Goal: Check status: Check status

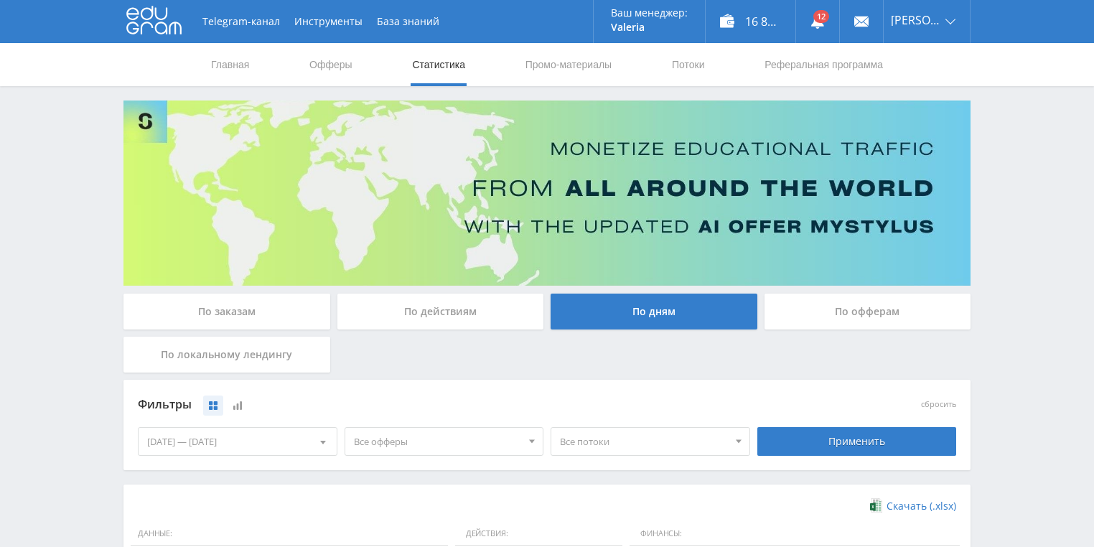
scroll to position [345, 0]
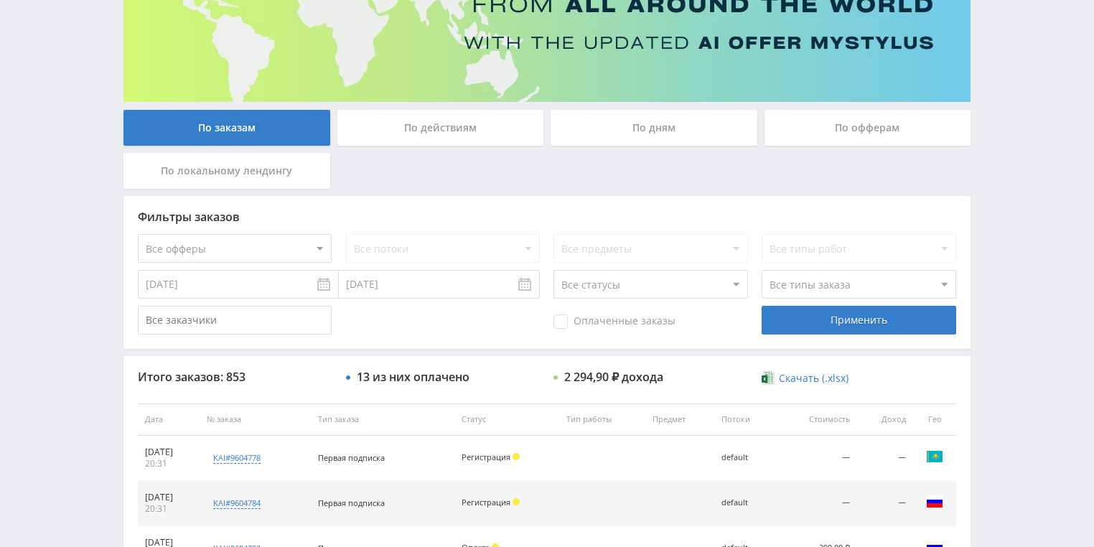
scroll to position [230, 0]
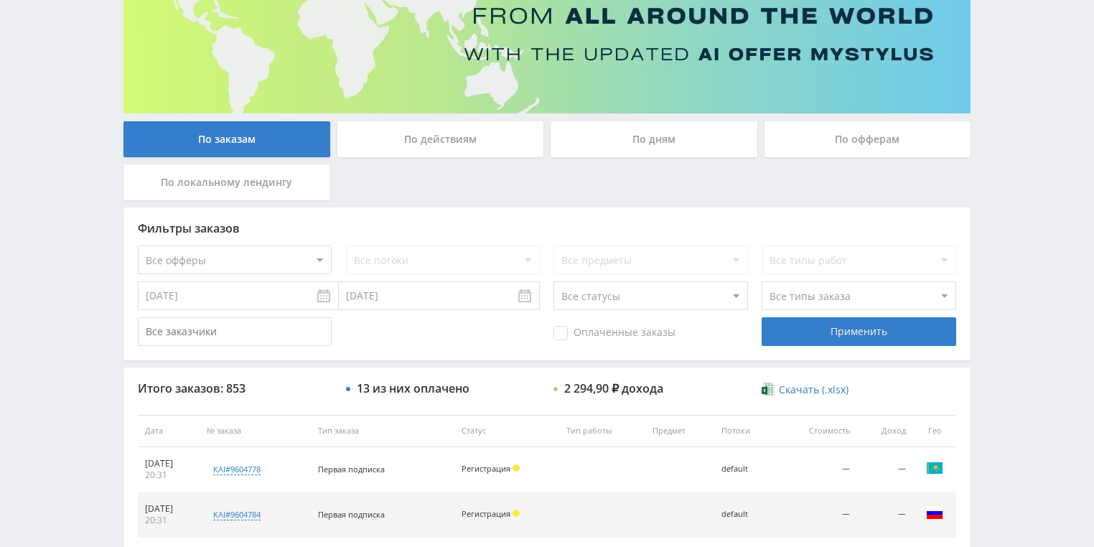
click at [412, 139] on div "По действиям" at bounding box center [440, 139] width 207 height 36
click at [0, 0] on input "По действиям" at bounding box center [0, 0] width 0 height 0
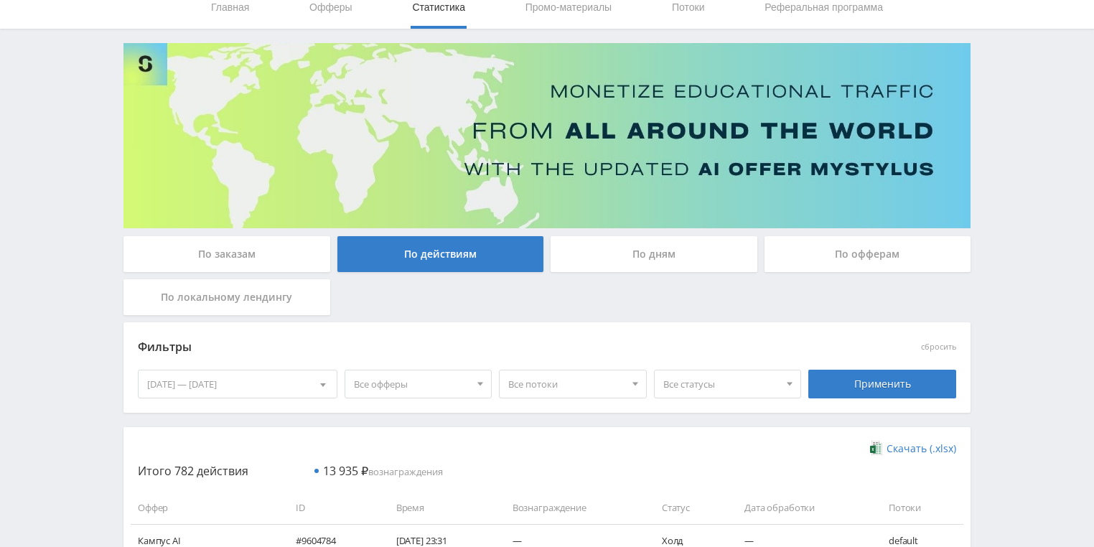
click at [620, 256] on div "По дням" at bounding box center [654, 254] width 207 height 36
click at [0, 0] on input "По дням" at bounding box center [0, 0] width 0 height 0
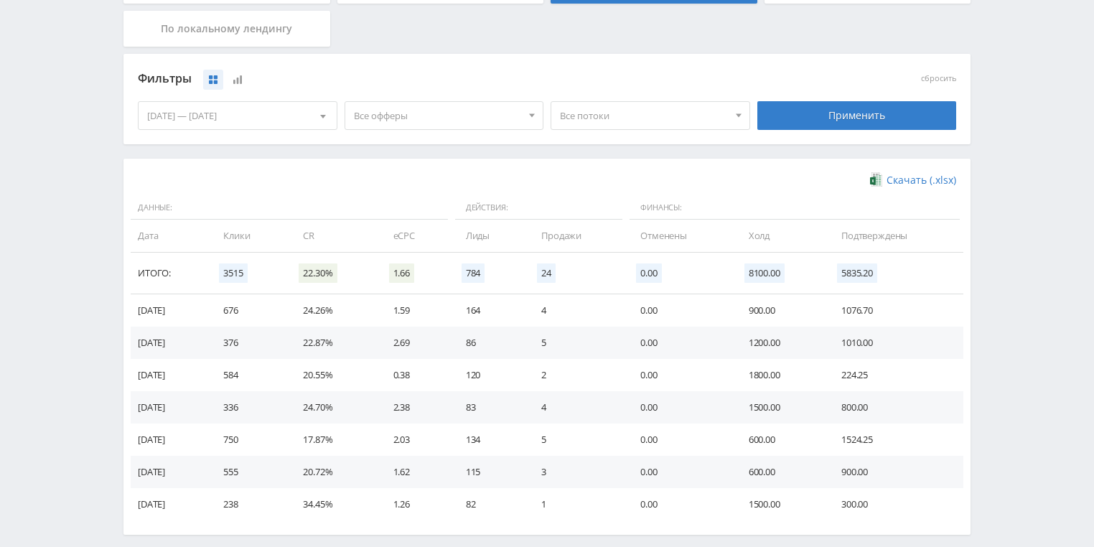
scroll to position [345, 0]
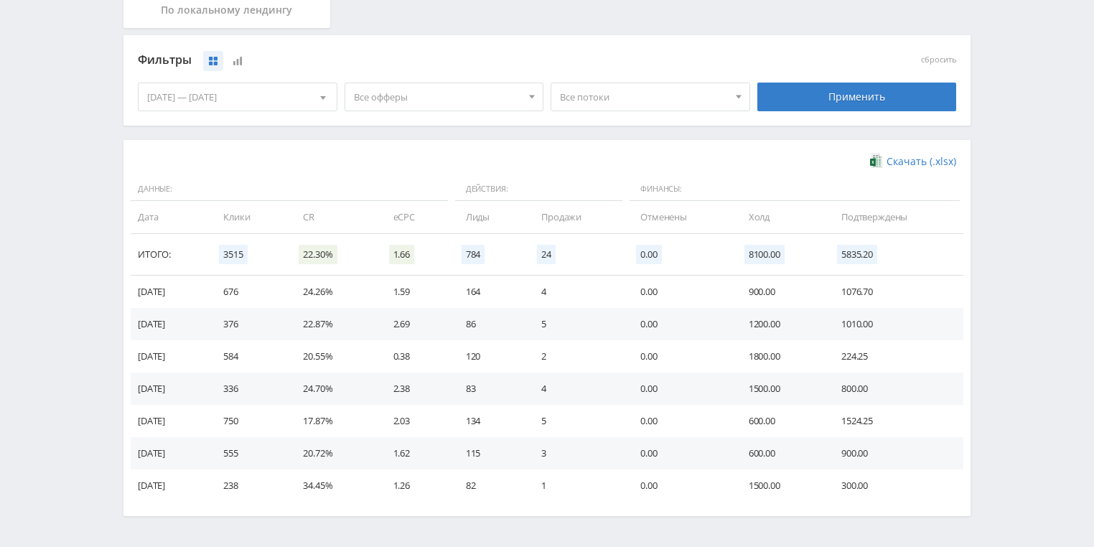
click at [602, 98] on span "Все потоки" at bounding box center [644, 96] width 168 height 27
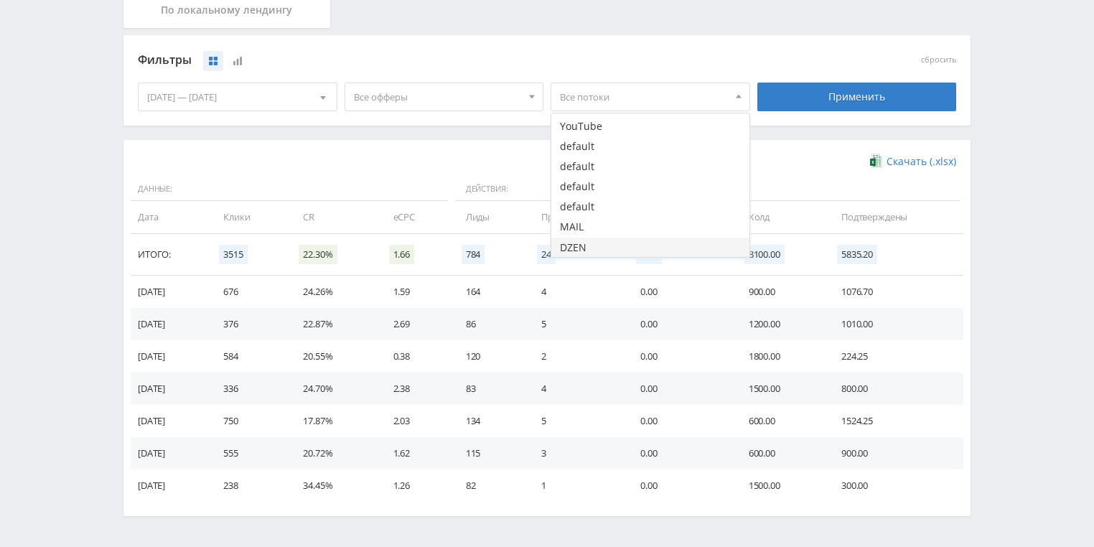
click at [587, 243] on button "DZEN" at bounding box center [650, 248] width 198 height 20
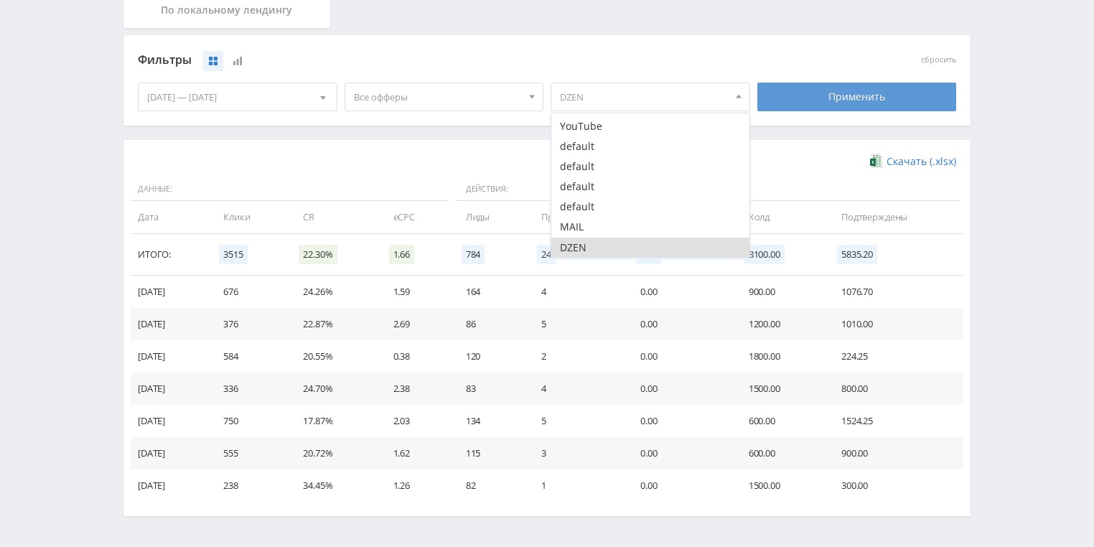
click at [833, 98] on div "Применить" at bounding box center [857, 97] width 200 height 29
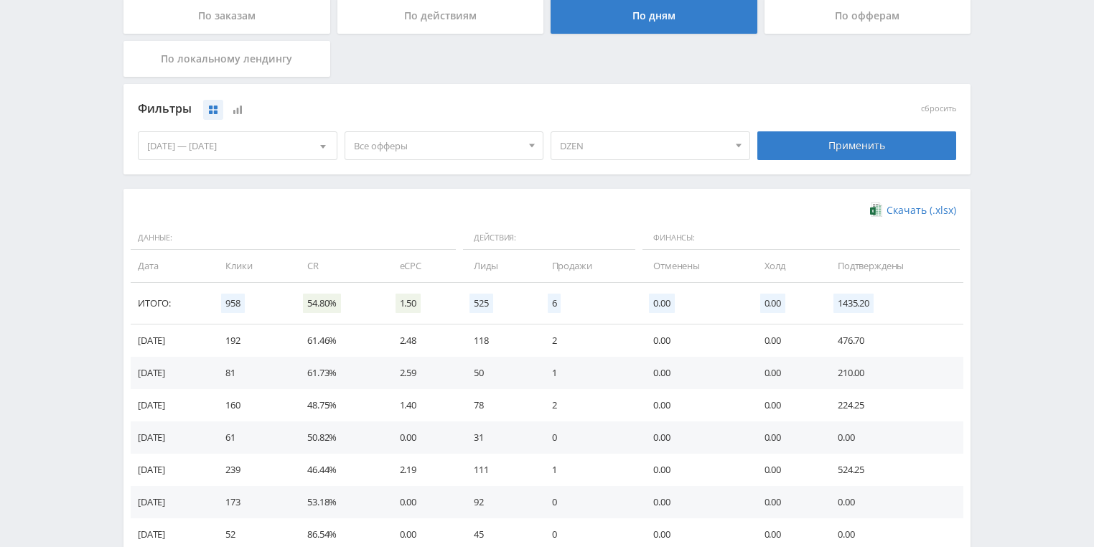
scroll to position [230, 0]
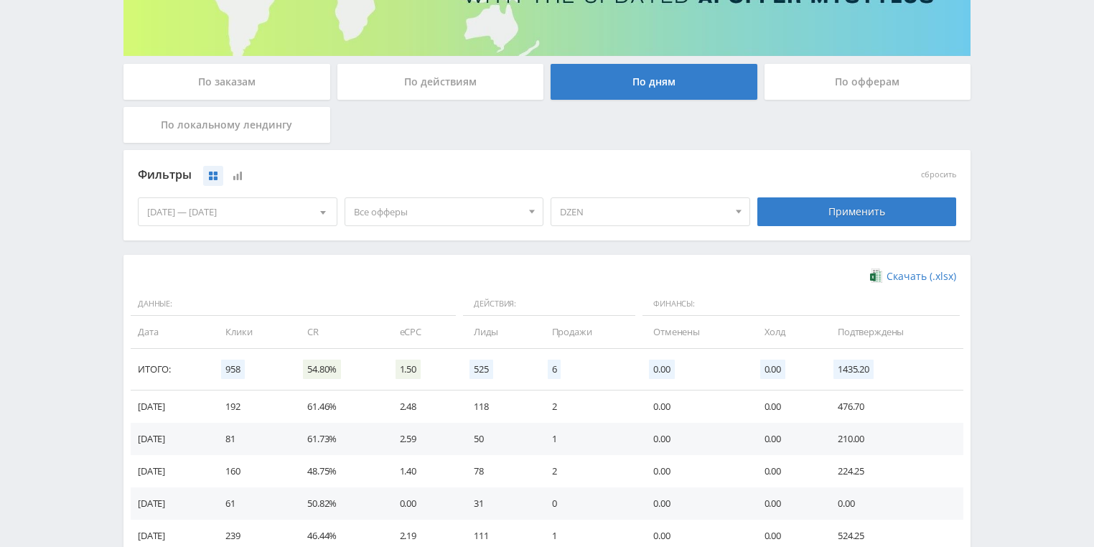
click at [626, 218] on span "DZEN" at bounding box center [644, 211] width 168 height 27
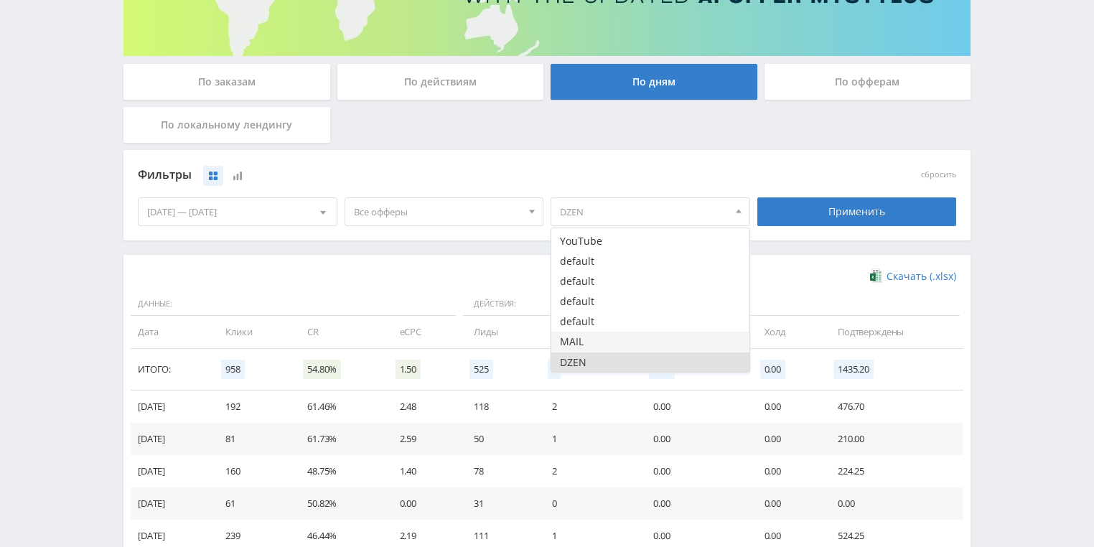
click at [591, 342] on button "MAIL" at bounding box center [650, 342] width 198 height 20
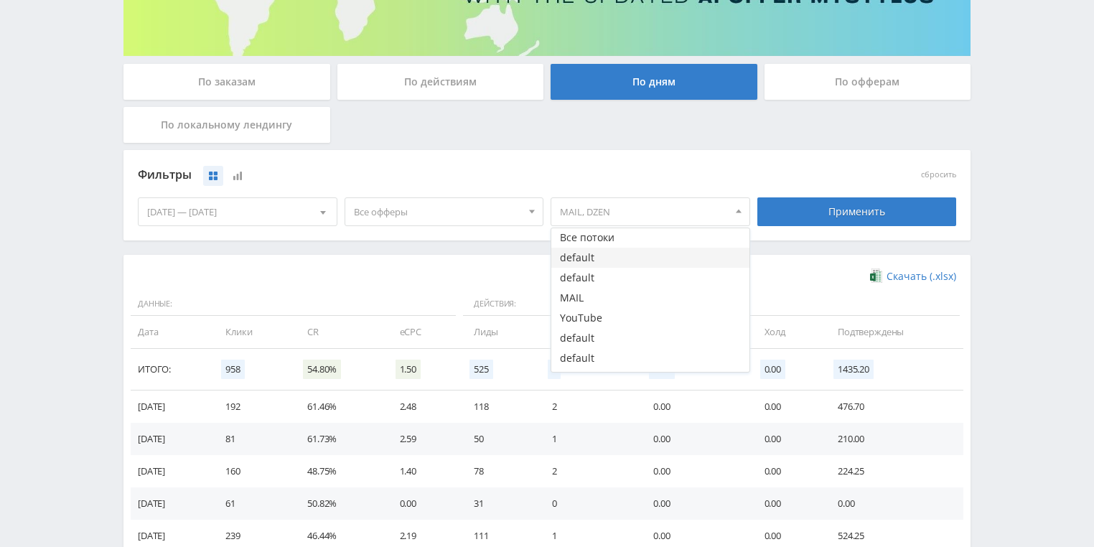
scroll to position [0, 0]
click at [622, 237] on button "Все потоки" at bounding box center [650, 238] width 198 height 20
click at [595, 302] on button "MAIL" at bounding box center [650, 299] width 198 height 20
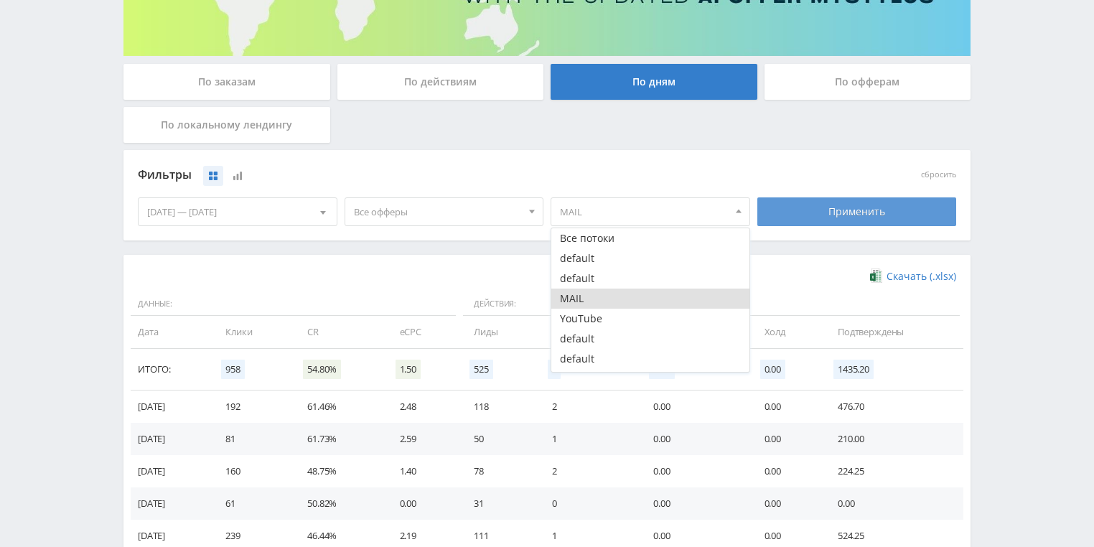
click at [844, 207] on div "Применить" at bounding box center [857, 211] width 200 height 29
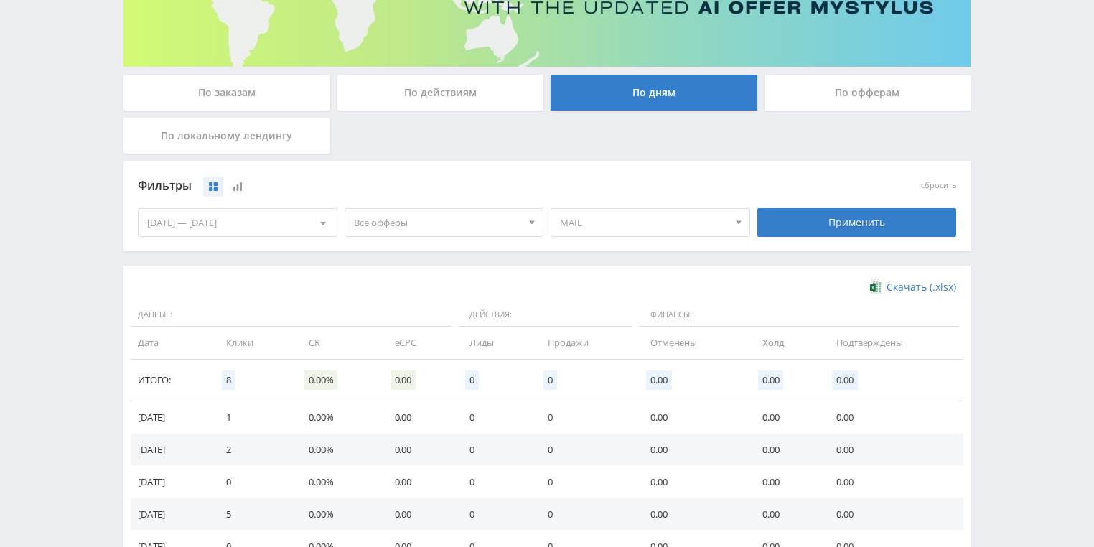
click at [663, 214] on span "MAIL" at bounding box center [644, 222] width 168 height 27
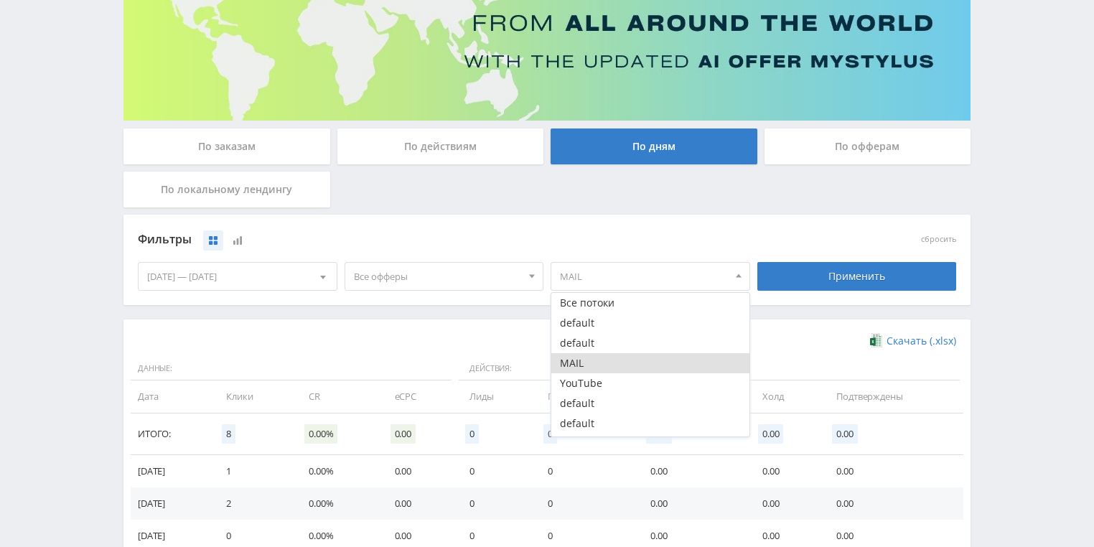
scroll to position [104, 0]
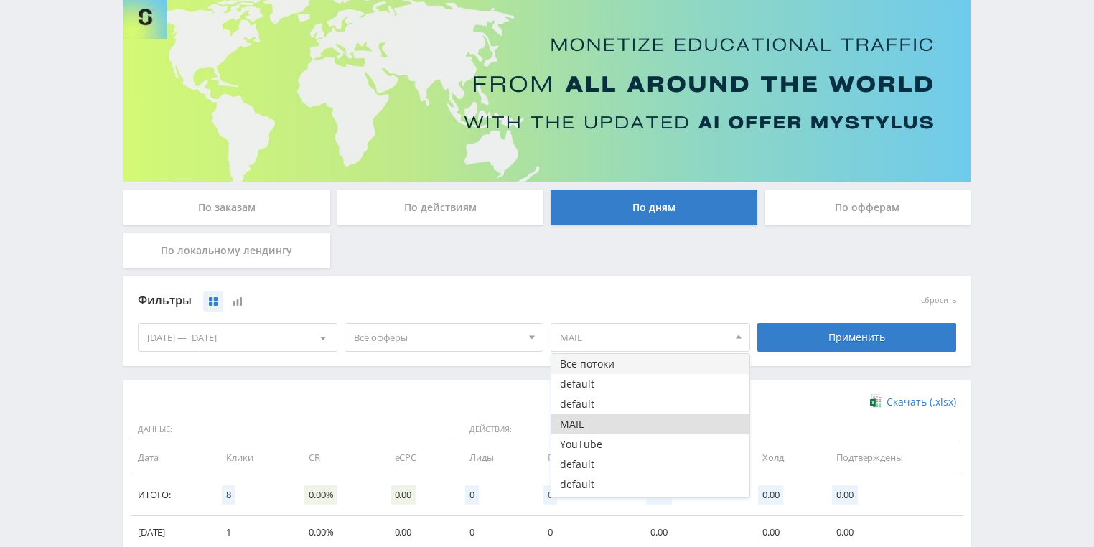
click at [603, 364] on button "Все потоки" at bounding box center [650, 364] width 198 height 20
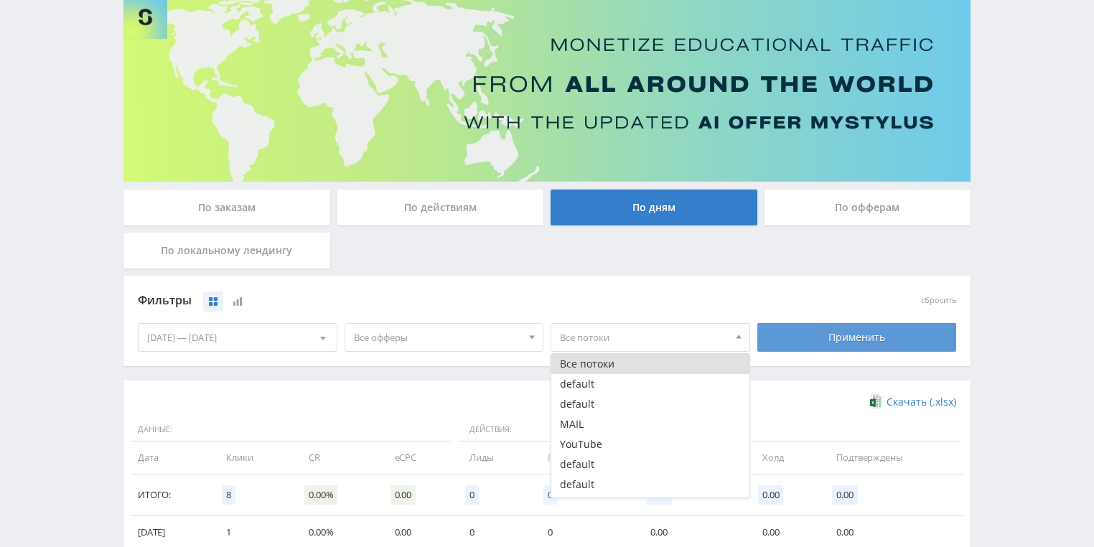
click at [828, 332] on div "Применить" at bounding box center [857, 337] width 200 height 29
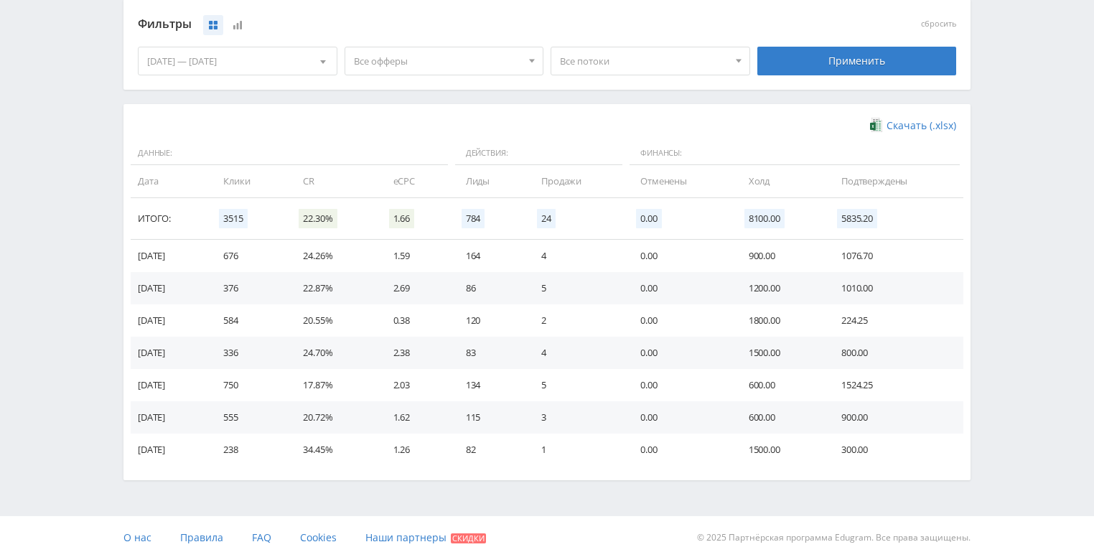
scroll to position [391, 0]
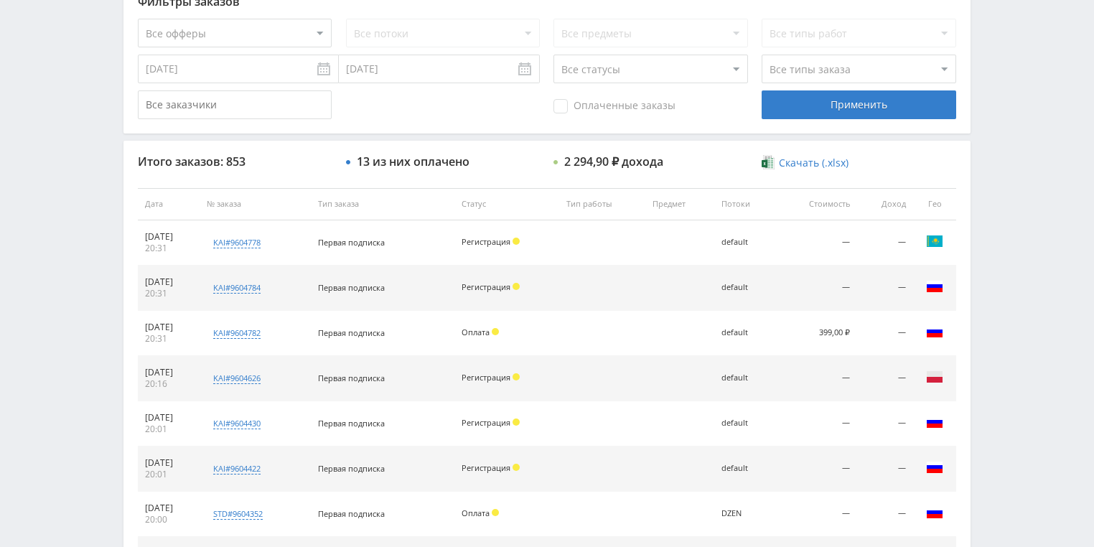
scroll to position [517, 0]
